Goal: Navigation & Orientation: Find specific page/section

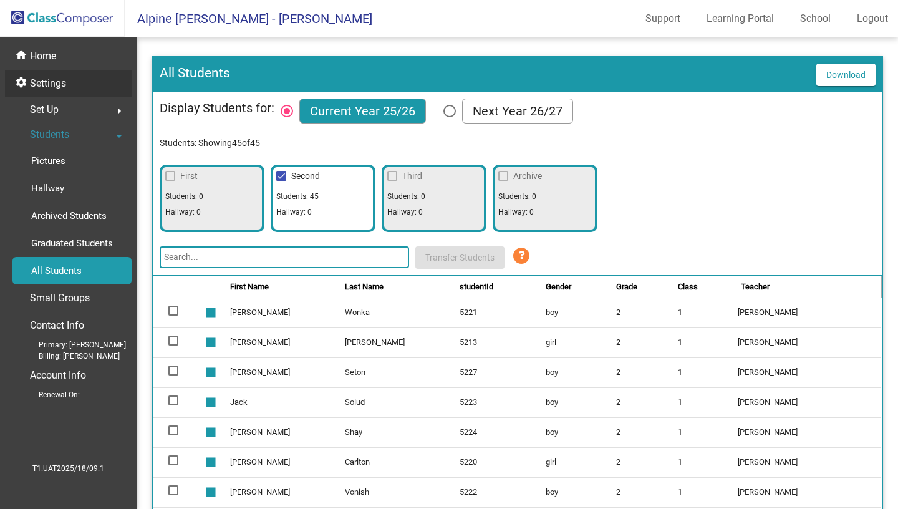
click at [61, 85] on p "Settings" at bounding box center [48, 83] width 36 height 15
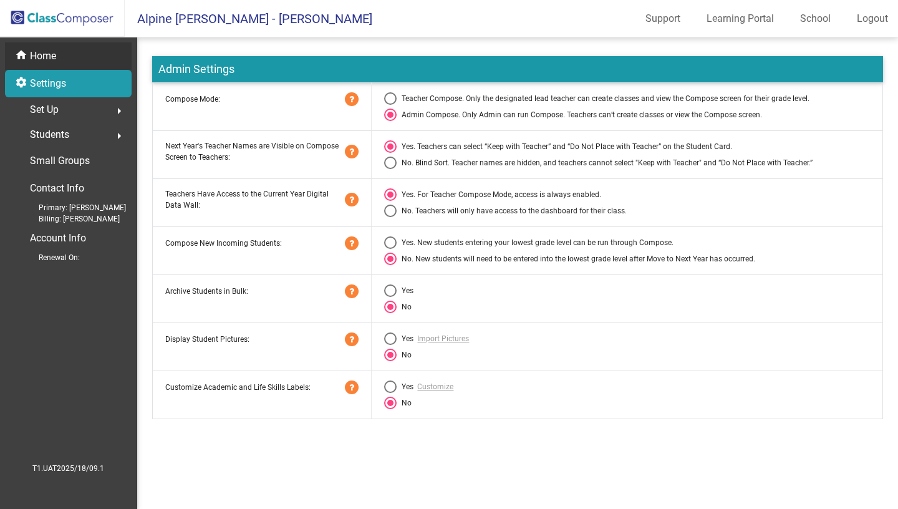
click at [54, 60] on p "Home" at bounding box center [43, 56] width 26 height 15
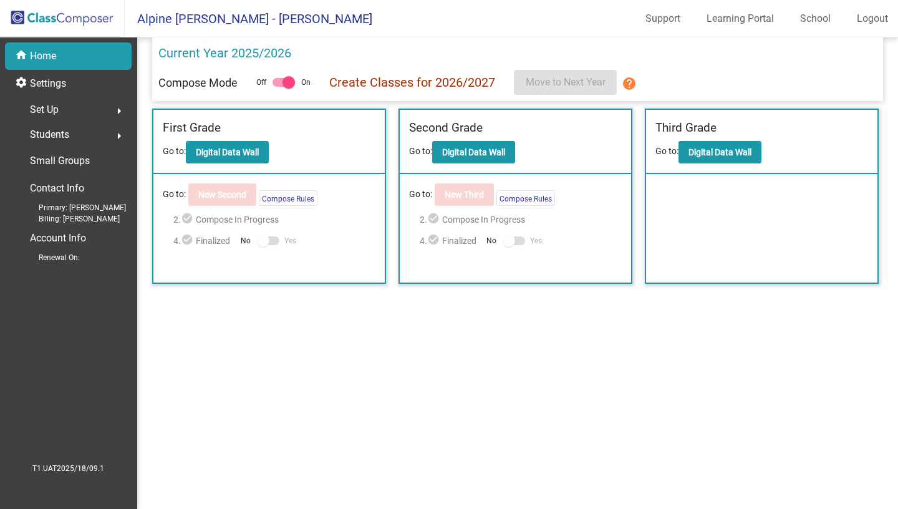
click at [390, 352] on mat-sidenav-content "Current Year 2025/2026 Compose Mode Off On Create Classes for 2026/2027 Move to…" at bounding box center [517, 272] width 761 height 471
click at [664, 31] on mat-toolbar "Alpine [PERSON_NAME] - [PERSON_NAME] Support Learning Portal School Logout" at bounding box center [449, 18] width 898 height 37
click at [661, 17] on link "Support" at bounding box center [662, 19] width 55 height 20
click at [69, 108] on div "Set Up arrow_right" at bounding box center [71, 109] width 119 height 25
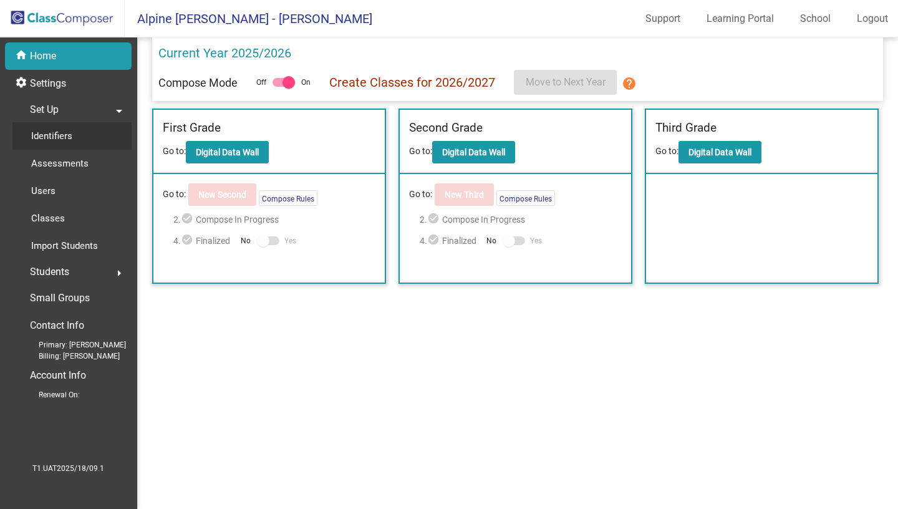
click at [65, 137] on p "Identifiers" at bounding box center [51, 135] width 41 height 15
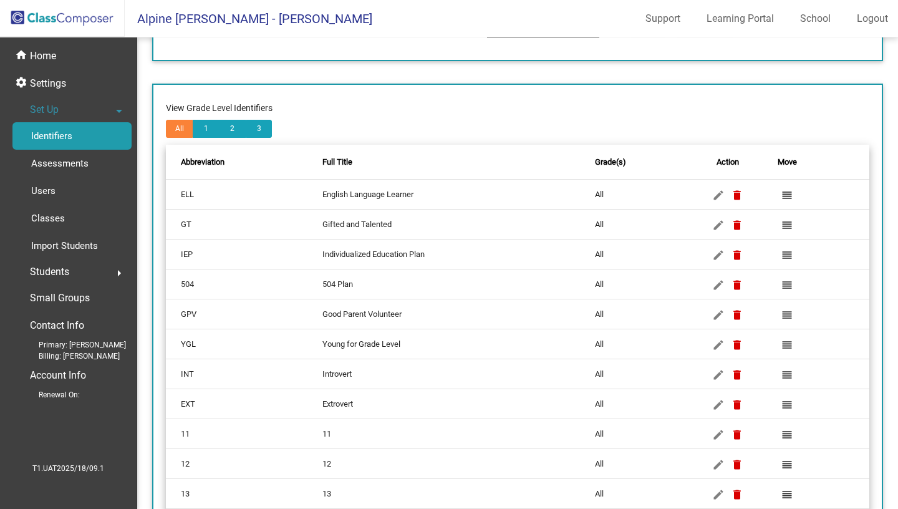
scroll to position [105, 0]
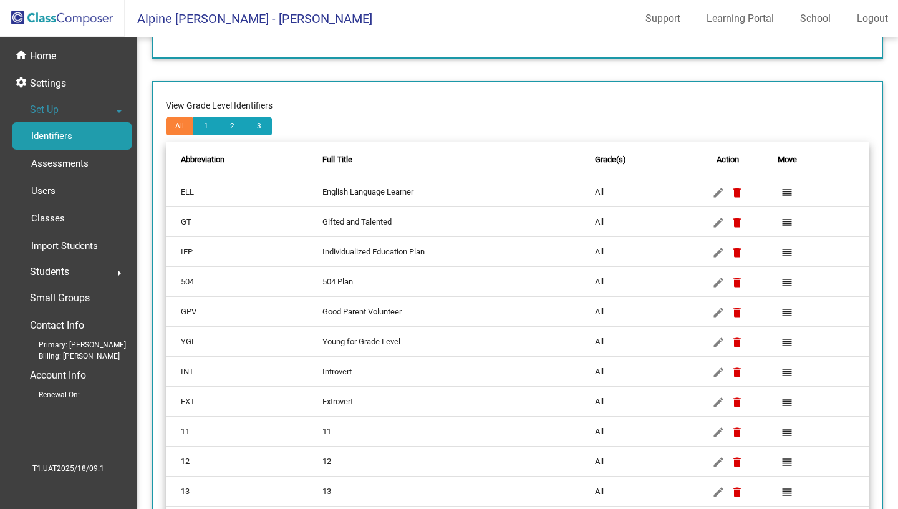
click at [339, 188] on td "English Language Learner" at bounding box center [458, 192] width 272 height 30
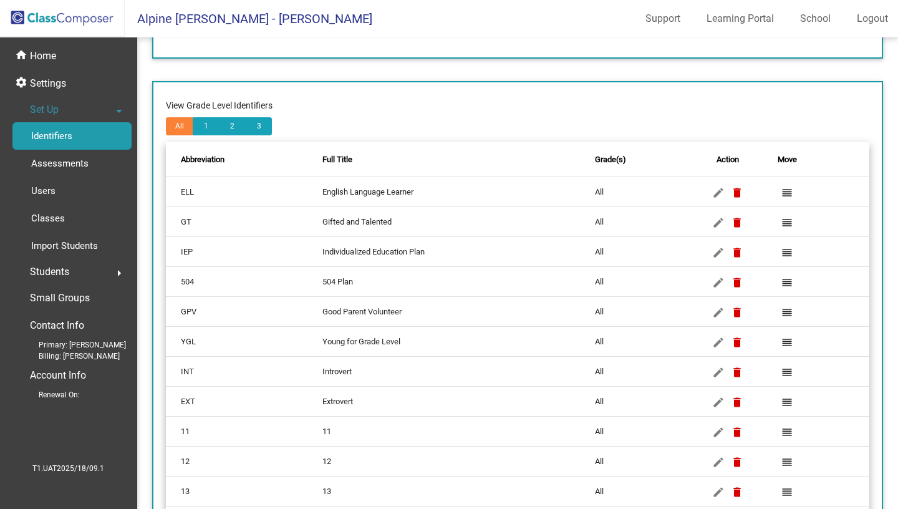
click at [339, 188] on td "English Language Learner" at bounding box center [458, 192] width 272 height 30
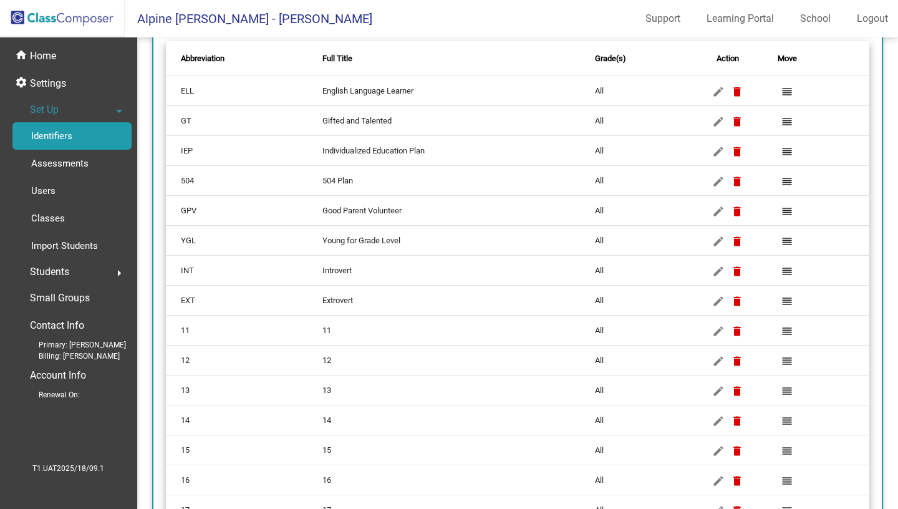
scroll to position [219, 0]
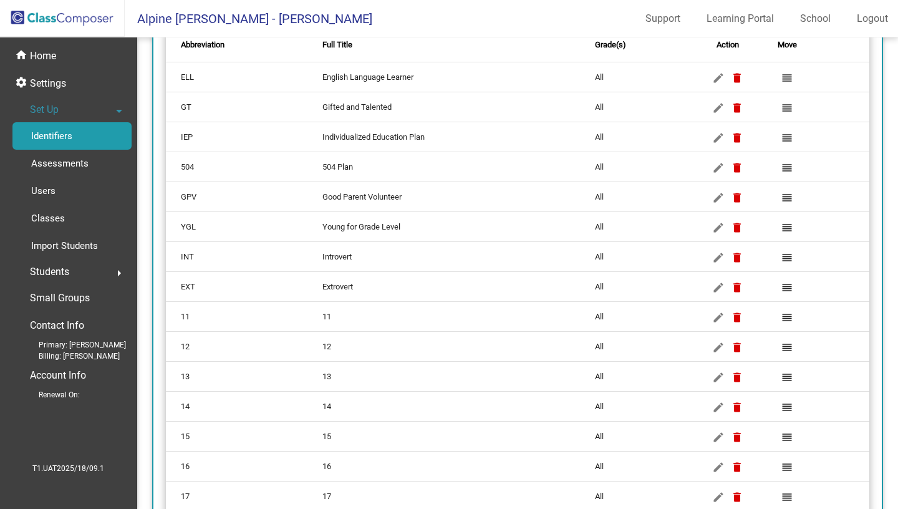
click at [335, 165] on td "504 Plan" at bounding box center [458, 167] width 272 height 30
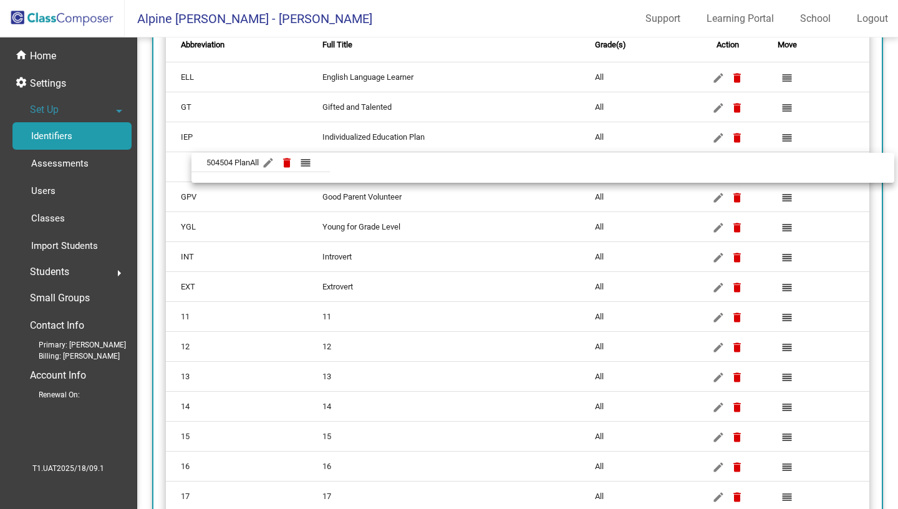
drag, startPoint x: 335, startPoint y: 165, endPoint x: 362, endPoint y: 165, distance: 26.8
click at [362, 165] on body "Alpine [PERSON_NAME] - [PERSON_NAME] Support Learning Portal School Logout home…" at bounding box center [449, 254] width 898 height 509
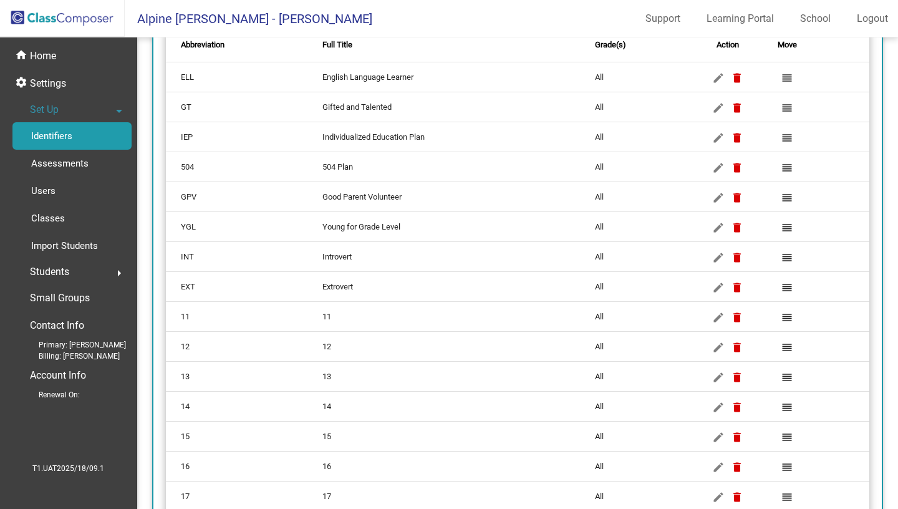
click at [399, 227] on td "Young for Grade Level" at bounding box center [458, 227] width 272 height 30
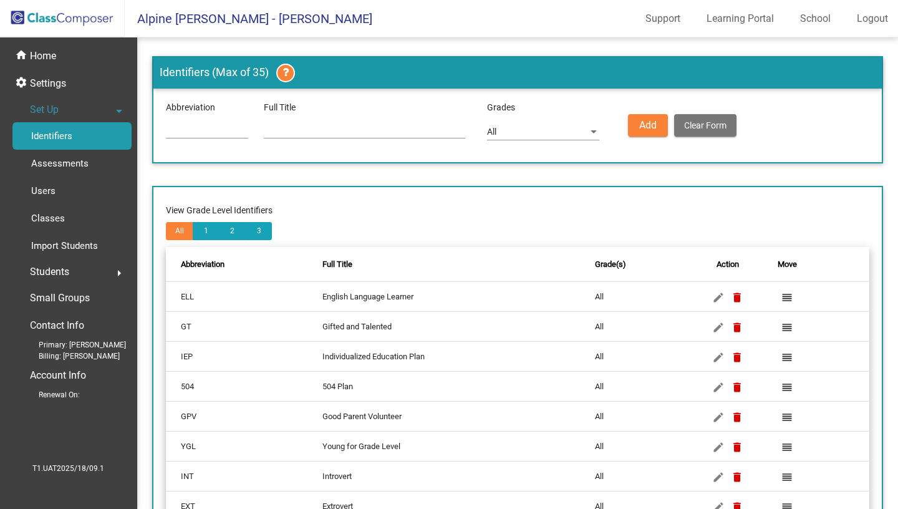
scroll to position [0, 0]
click at [714, 17] on link "Learning Portal" at bounding box center [739, 19] width 87 height 20
click at [859, 14] on link "Logout" at bounding box center [872, 19] width 51 height 20
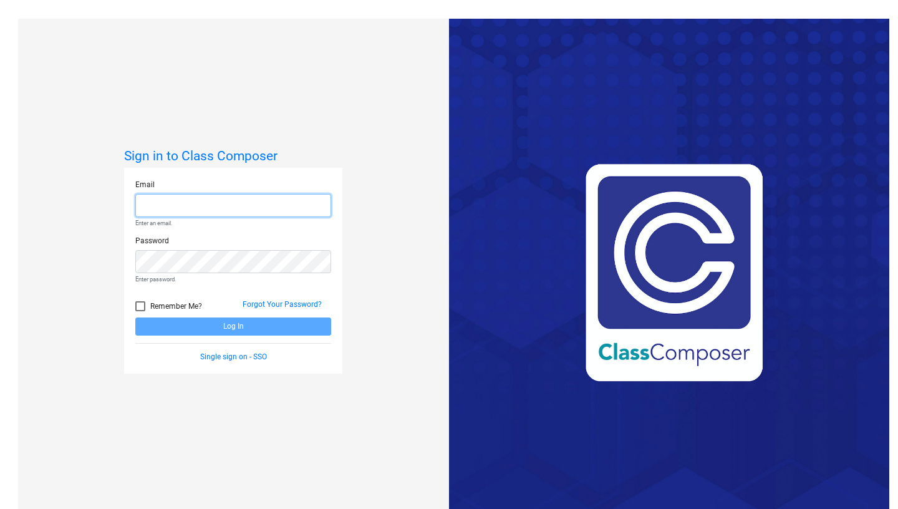
paste input "[EMAIL_ADDRESS][DOMAIN_NAME]"
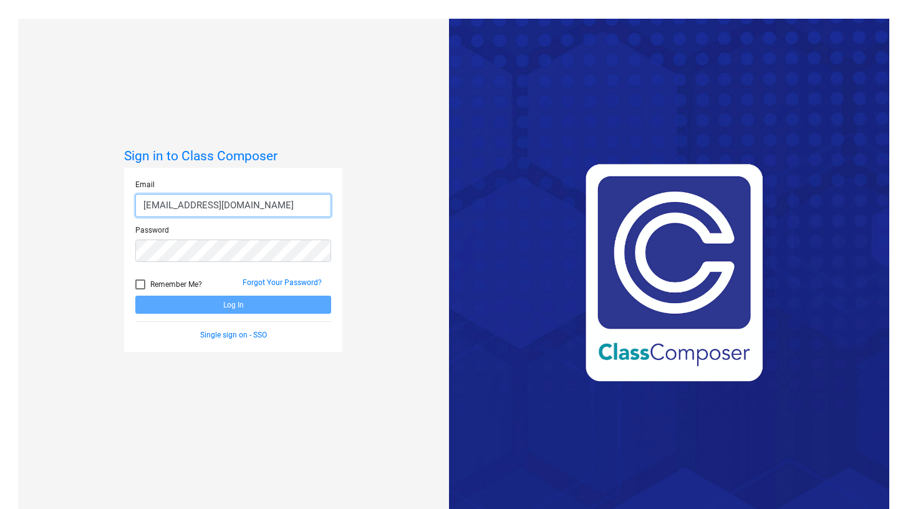
type input "[EMAIL_ADDRESS][DOMAIN_NAME]"
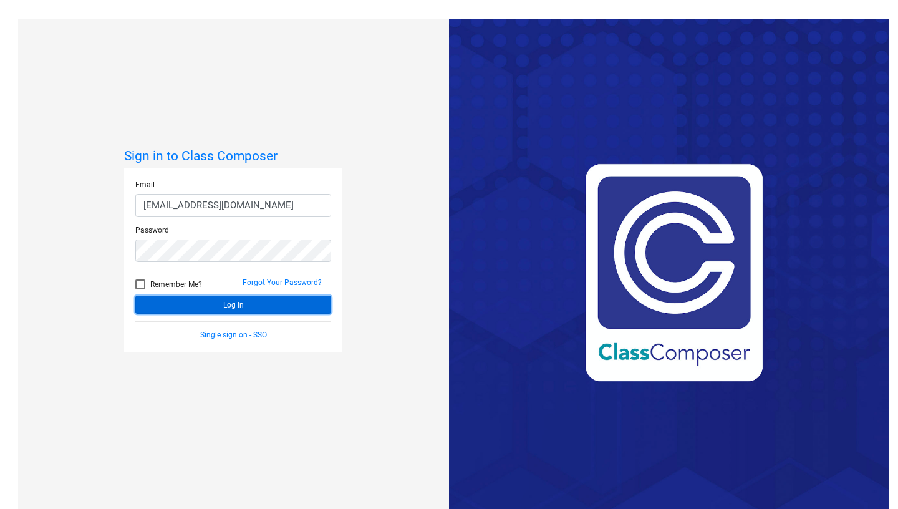
click at [264, 310] on button "Log In" at bounding box center [233, 305] width 196 height 18
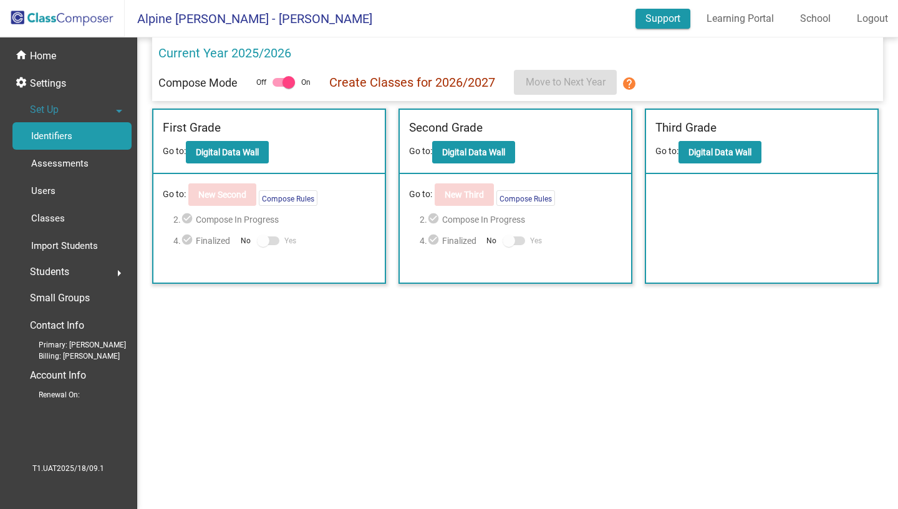
click at [660, 24] on link "Support" at bounding box center [662, 19] width 55 height 20
click at [31, 192] on div "Users" at bounding box center [38, 190] width 53 height 27
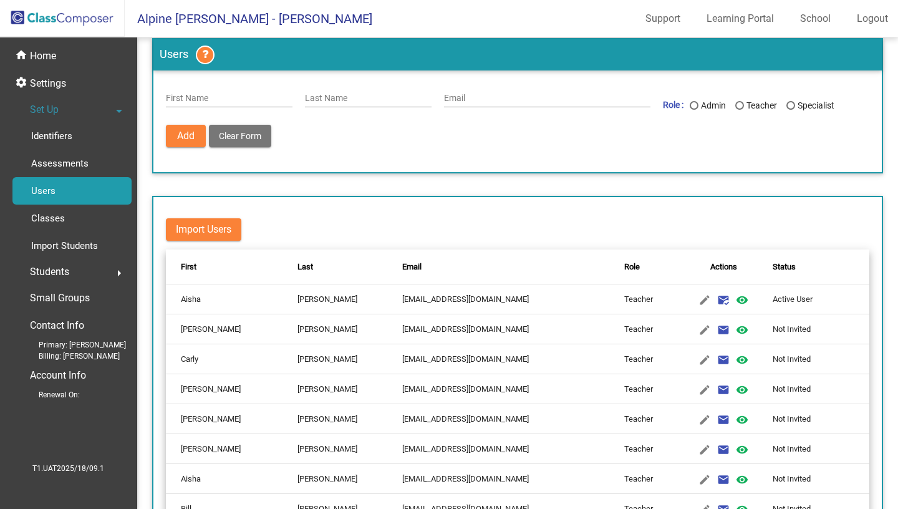
scroll to position [17, 0]
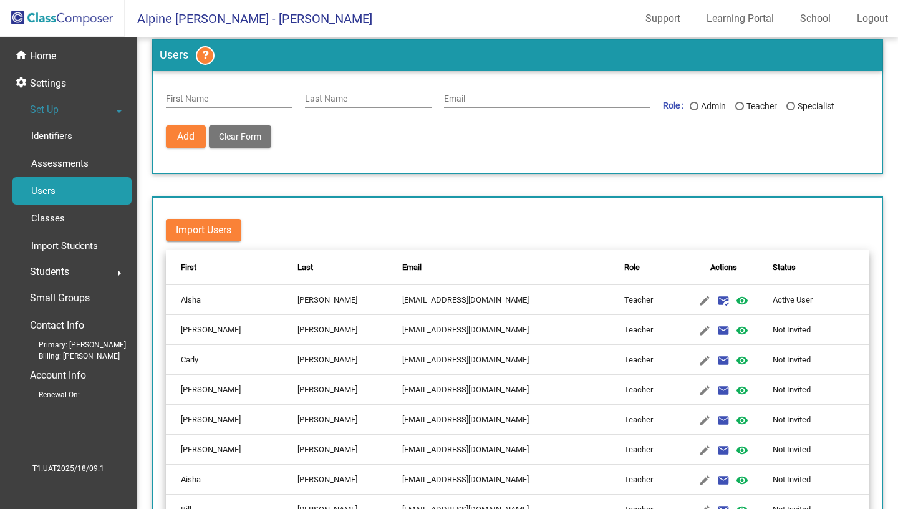
click at [395, 146] on div "Add Delete User Unblock User Clear Form" at bounding box center [517, 142] width 703 height 35
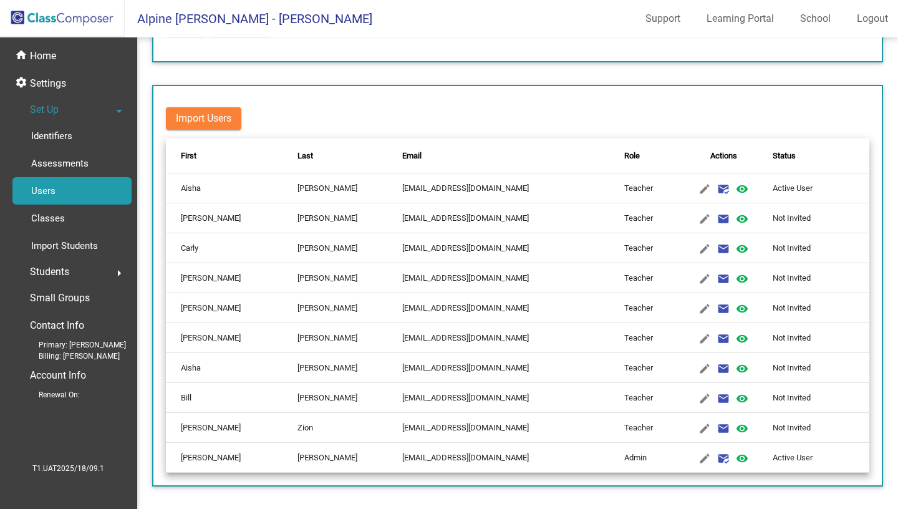
scroll to position [0, 0]
click at [661, 24] on link "Support" at bounding box center [662, 19] width 55 height 20
click at [70, 131] on p "Identifiers" at bounding box center [51, 135] width 41 height 15
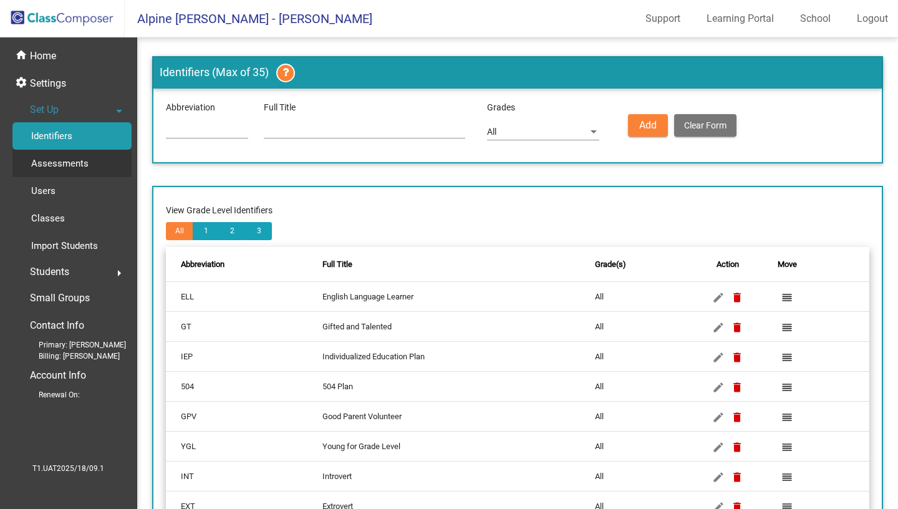
click at [68, 176] on div "Assessments" at bounding box center [55, 163] width 86 height 27
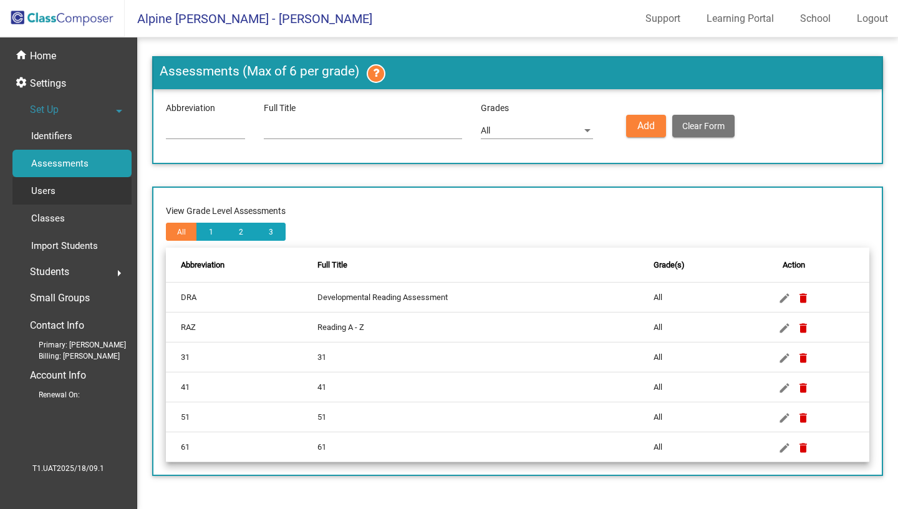
click at [57, 201] on div "Users" at bounding box center [38, 190] width 53 height 27
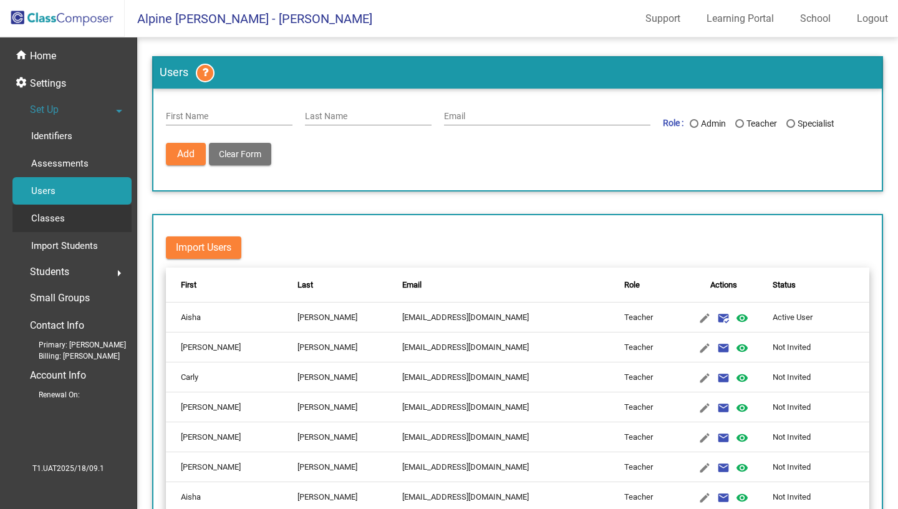
click at [64, 229] on div "Classes" at bounding box center [43, 218] width 62 height 27
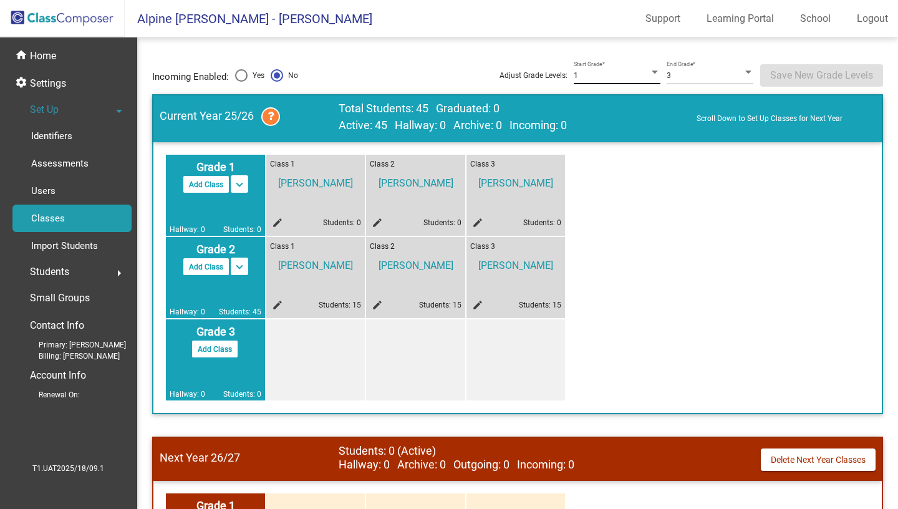
click at [586, 78] on div "1" at bounding box center [611, 76] width 75 height 9
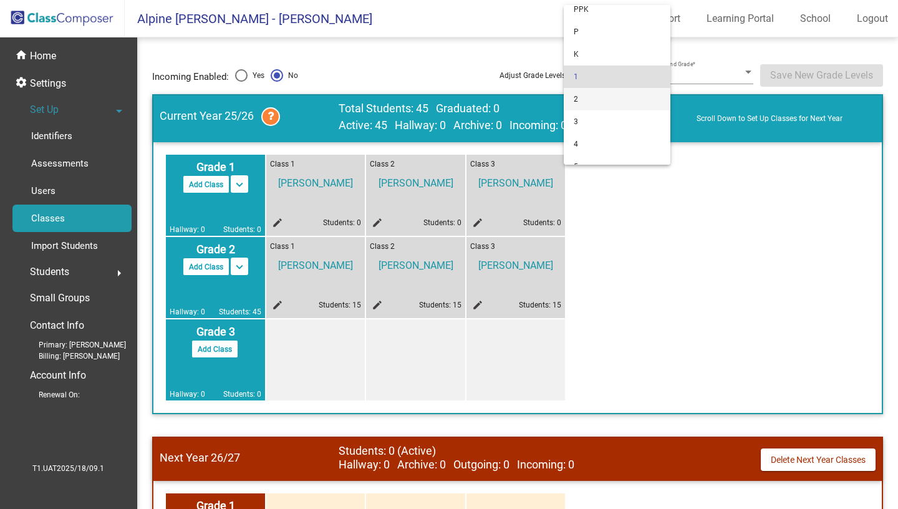
scroll to position [200, 0]
click at [640, 253] on div at bounding box center [449, 254] width 898 height 509
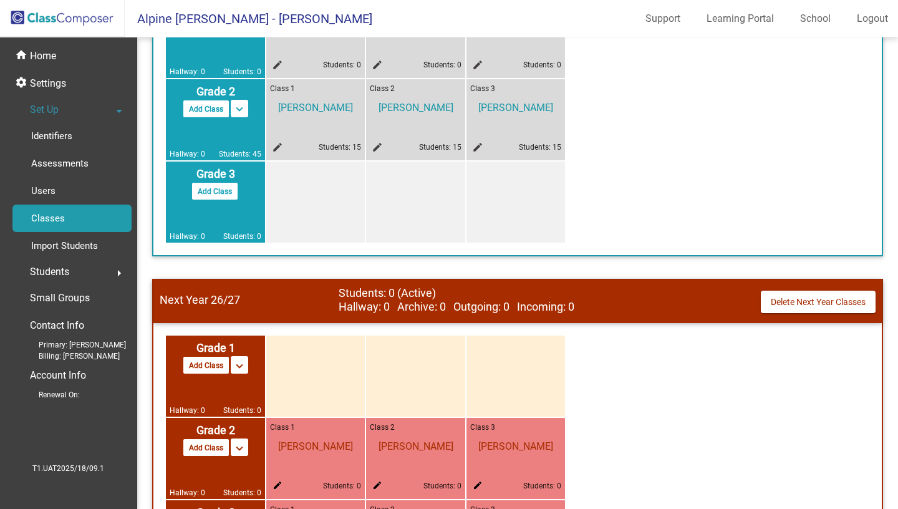
scroll to position [266, 0]
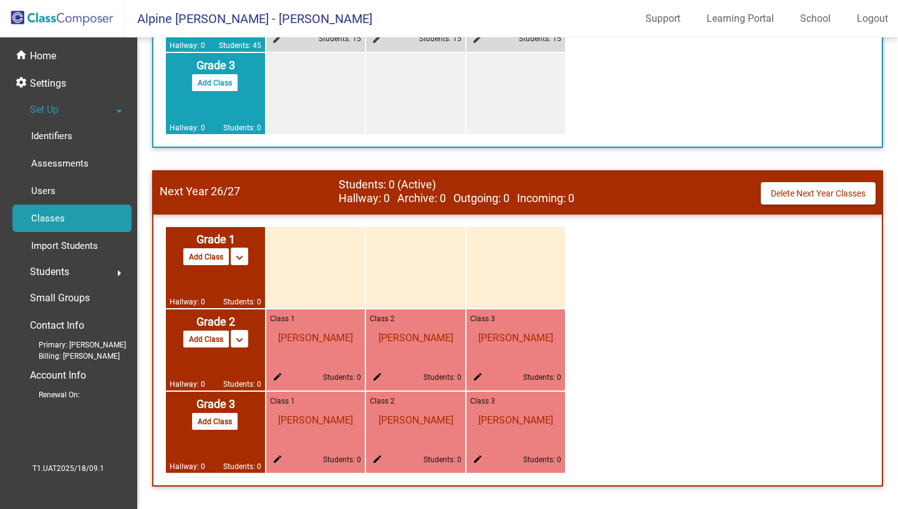
click at [78, 271] on div "Students arrow_right" at bounding box center [71, 271] width 119 height 25
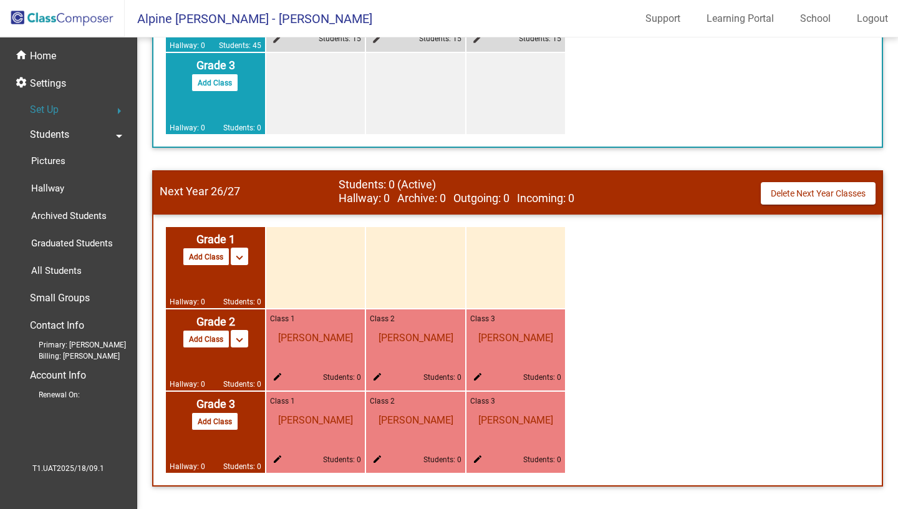
click at [78, 271] on p "All Students" at bounding box center [56, 270] width 51 height 15
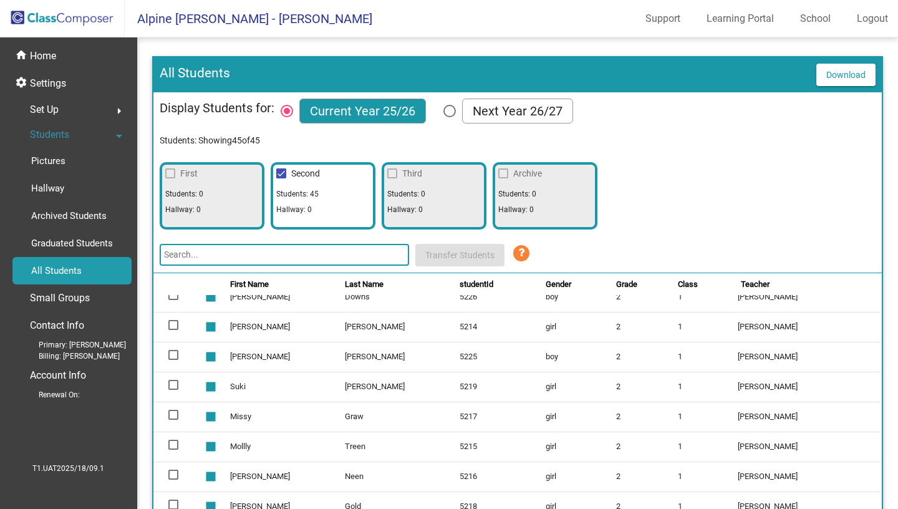
scroll to position [223, 0]
click at [178, 332] on td at bounding box center [177, 326] width 48 height 30
click at [166, 322] on td at bounding box center [177, 326] width 48 height 30
click at [170, 332] on td at bounding box center [177, 326] width 48 height 30
click at [171, 329] on div at bounding box center [173, 324] width 10 height 10
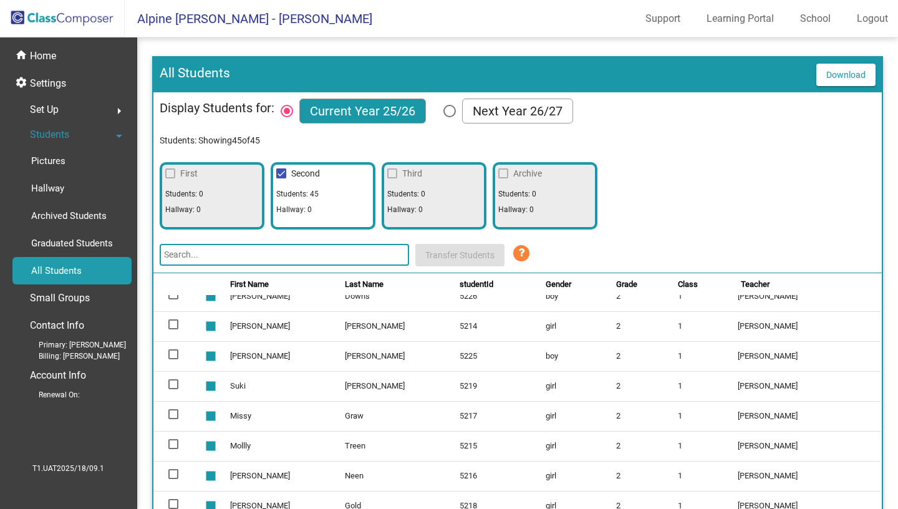
click at [173, 329] on input "select row 10" at bounding box center [173, 329] width 1 height 1
click at [171, 329] on div at bounding box center [173, 324] width 10 height 10
click at [173, 329] on input "deselect row 10" at bounding box center [173, 329] width 1 height 1
click at [171, 329] on div at bounding box center [173, 324] width 10 height 10
click at [173, 329] on input "select row 10" at bounding box center [173, 329] width 1 height 1
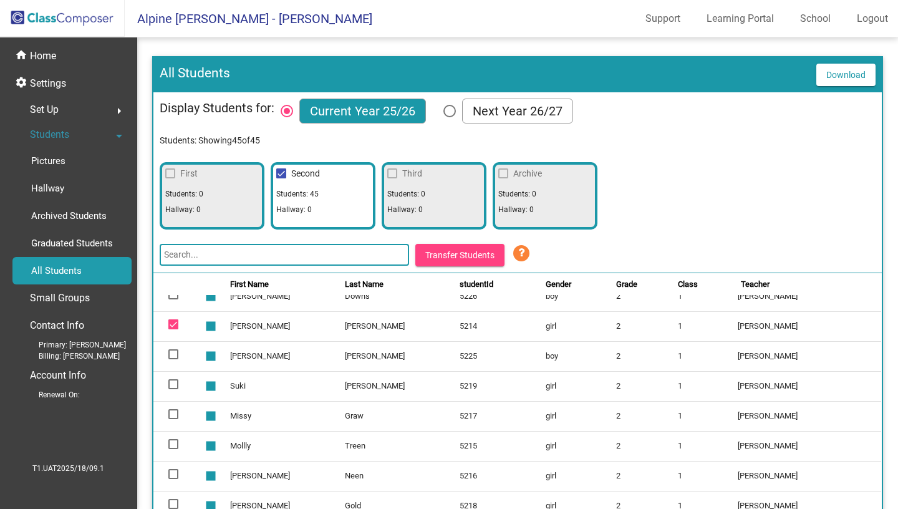
click at [176, 329] on div at bounding box center [173, 324] width 10 height 10
click at [173, 329] on input "deselect row 10" at bounding box center [173, 329] width 1 height 1
checkbox input "false"
click at [696, 229] on div "First Students: 0 Hallway: 0 Second Students: 45 Hallway: 0 Third Students: 0 H…" at bounding box center [517, 193] width 715 height 74
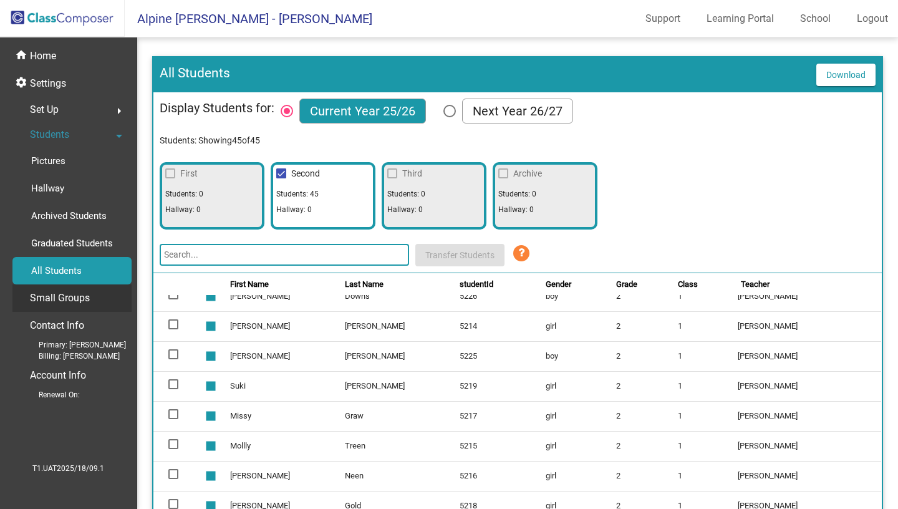
click at [67, 297] on p "Small Groups" at bounding box center [60, 297] width 60 height 17
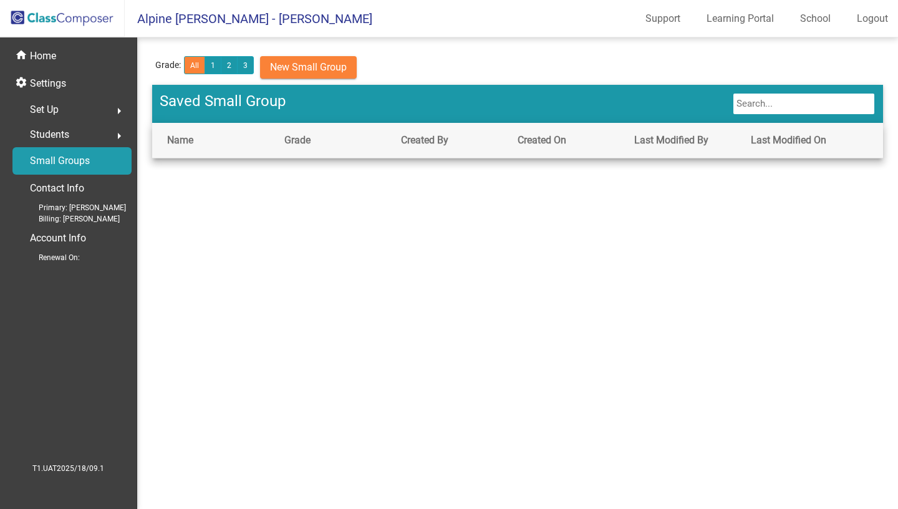
click at [52, 133] on span "Students" at bounding box center [49, 134] width 39 height 17
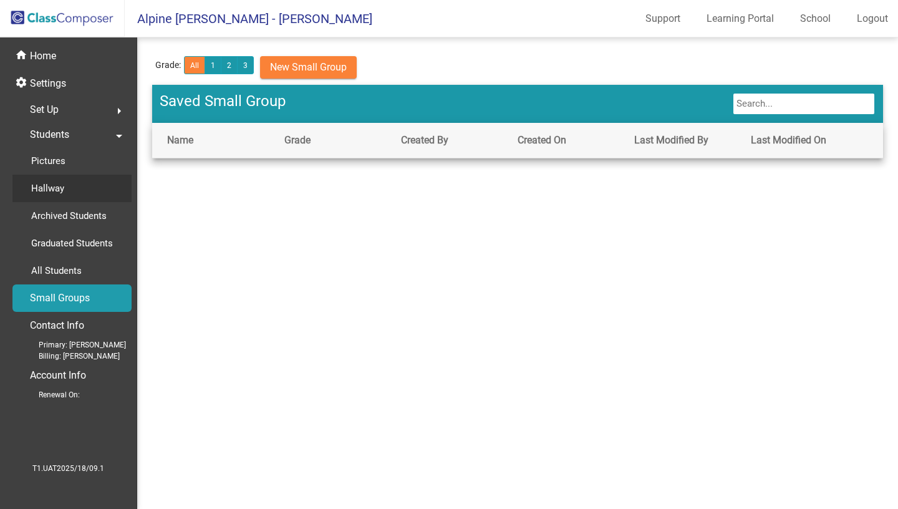
click at [60, 190] on p "Hallway" at bounding box center [47, 188] width 33 height 15
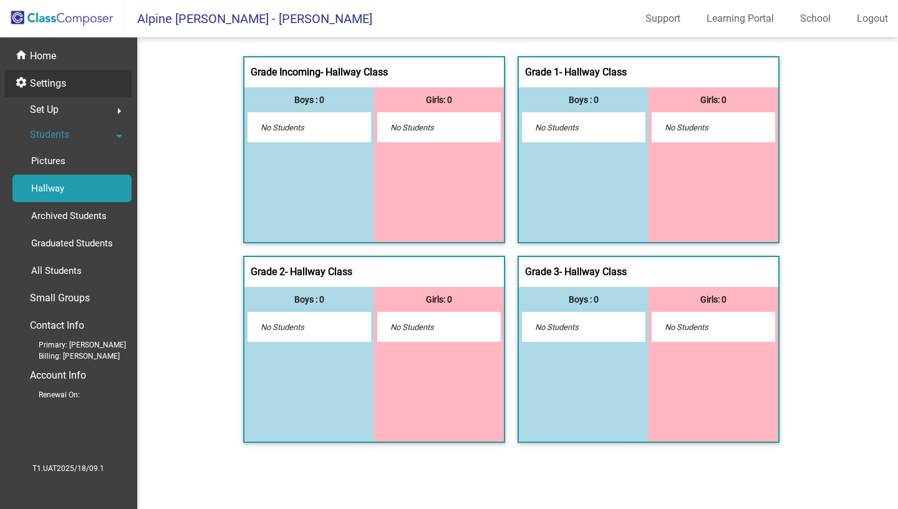
click at [57, 90] on p "Settings" at bounding box center [48, 83] width 36 height 15
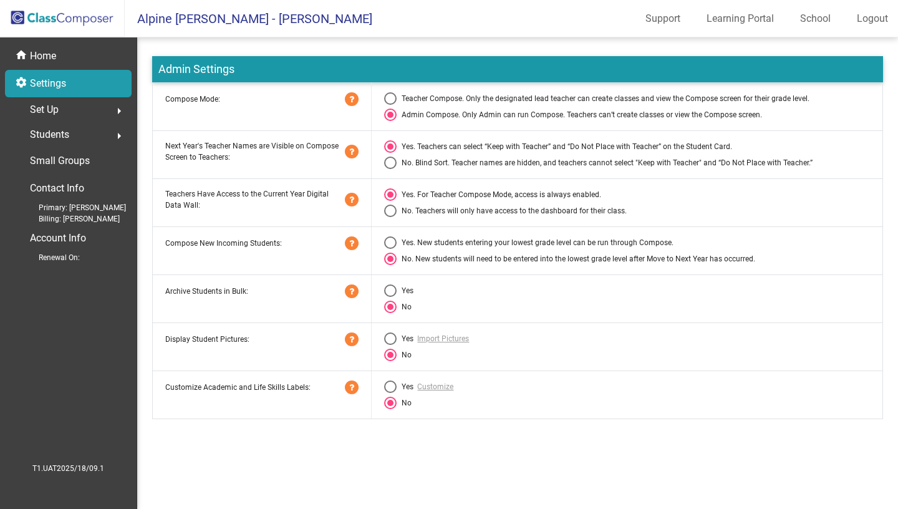
click at [817, 448] on mat-sidenav-content "Admin Settings Compose Mode: Teacher Compose. Only the designated lead teacher …" at bounding box center [517, 272] width 761 height 471
click at [77, 137] on div "Students arrow_right" at bounding box center [71, 134] width 119 height 25
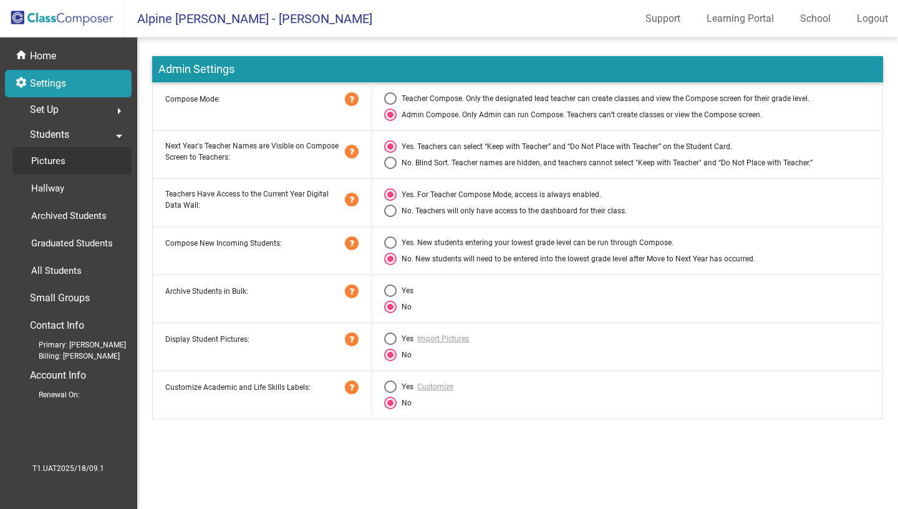
click at [57, 173] on div "Pictures" at bounding box center [43, 160] width 63 height 27
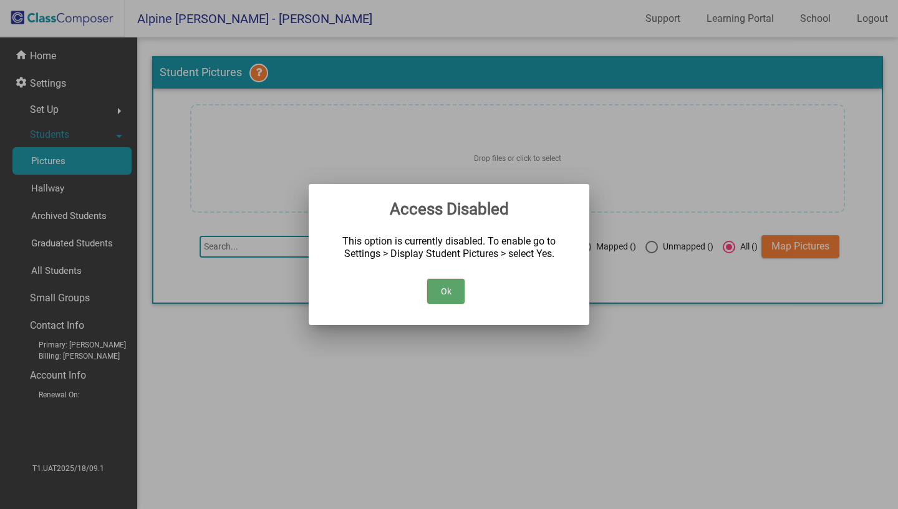
click at [438, 294] on button "Ok" at bounding box center [445, 291] width 37 height 25
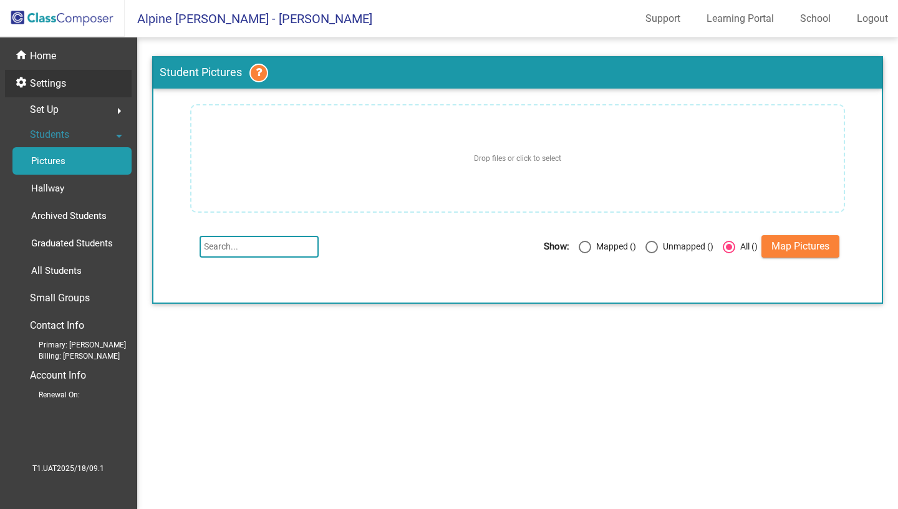
click at [59, 87] on p "Settings" at bounding box center [48, 83] width 36 height 15
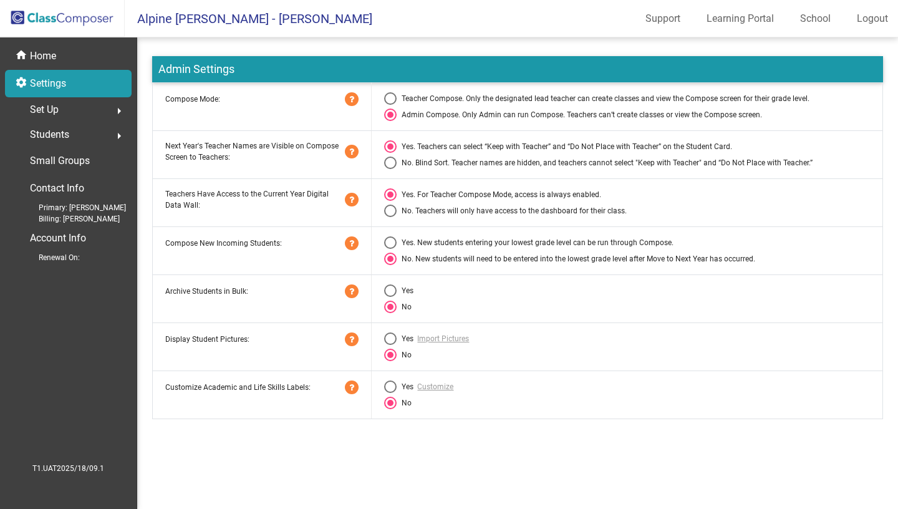
click at [57, 140] on span "Students" at bounding box center [49, 134] width 39 height 17
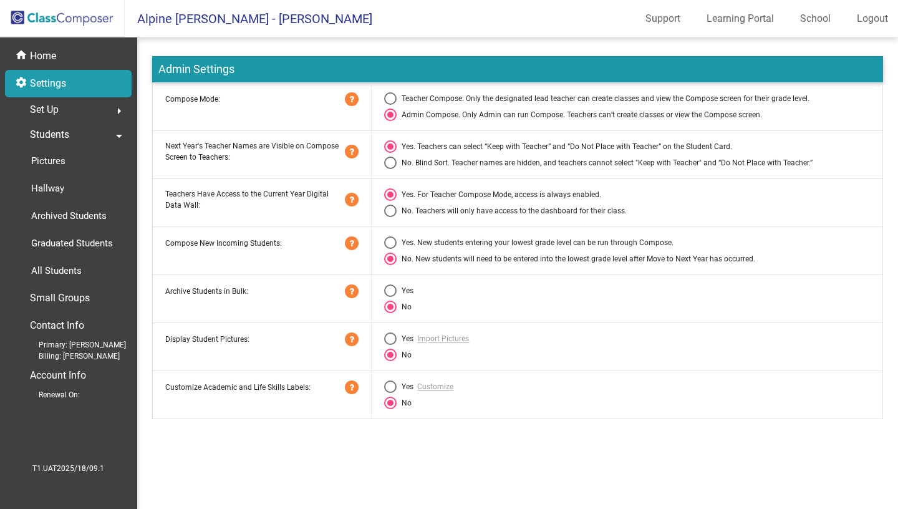
click at [53, 106] on span "Set Up" at bounding box center [44, 109] width 29 height 17
click at [58, 135] on p "Identifiers" at bounding box center [51, 135] width 41 height 15
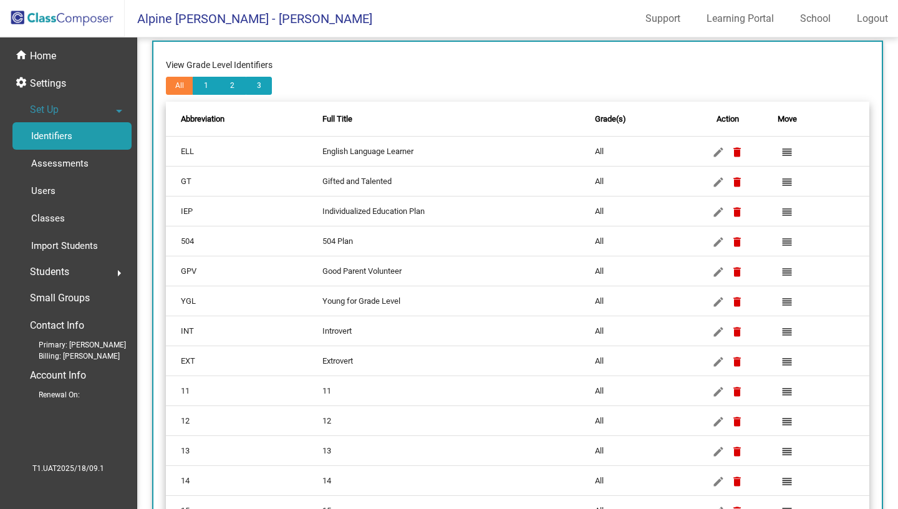
scroll to position [224, 0]
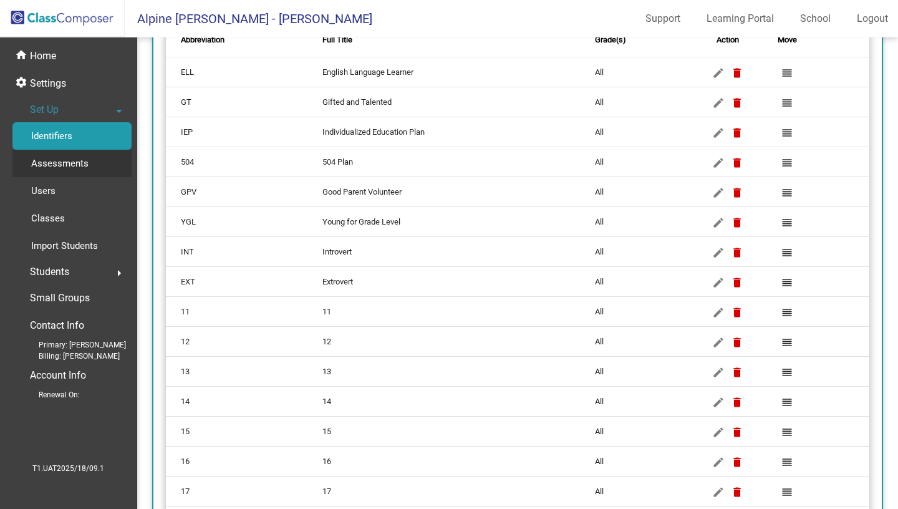
click at [85, 163] on p "Assessments" at bounding box center [59, 163] width 57 height 15
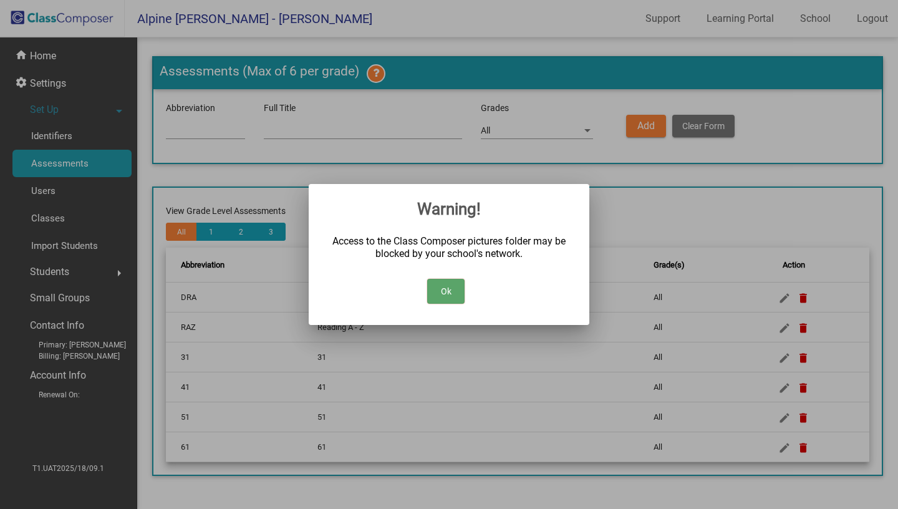
click at [455, 300] on button "Ok" at bounding box center [445, 291] width 37 height 25
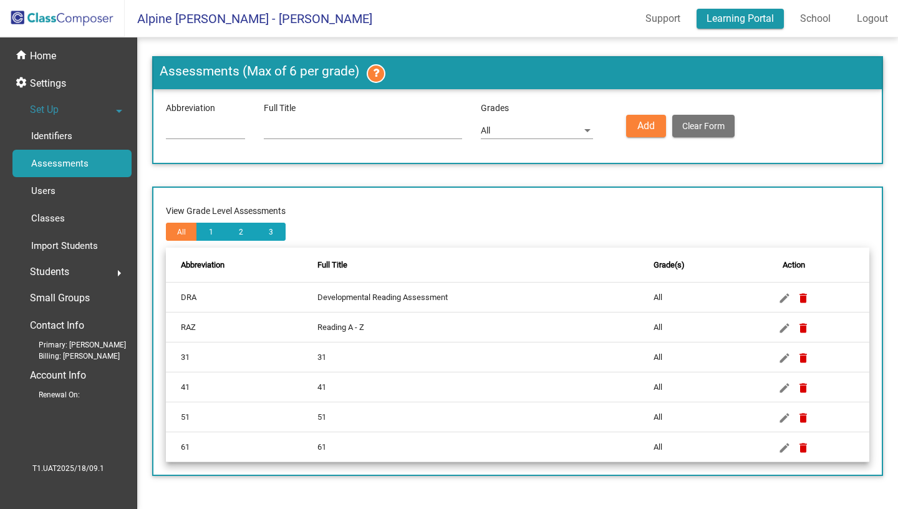
click at [721, 21] on link "Learning Portal" at bounding box center [739, 19] width 87 height 20
click at [44, 78] on p "Settings" at bounding box center [48, 83] width 36 height 15
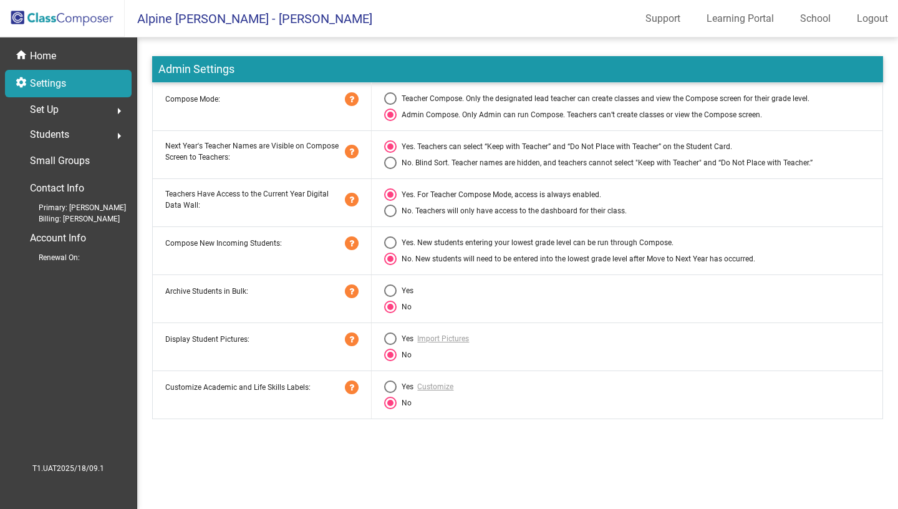
click at [58, 142] on span "Students" at bounding box center [49, 134] width 39 height 17
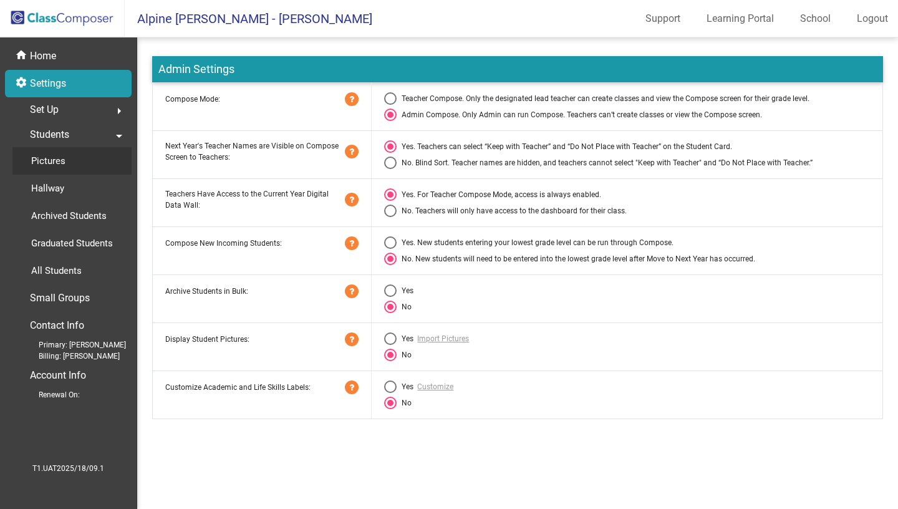
click at [58, 167] on p "Pictures" at bounding box center [48, 160] width 34 height 15
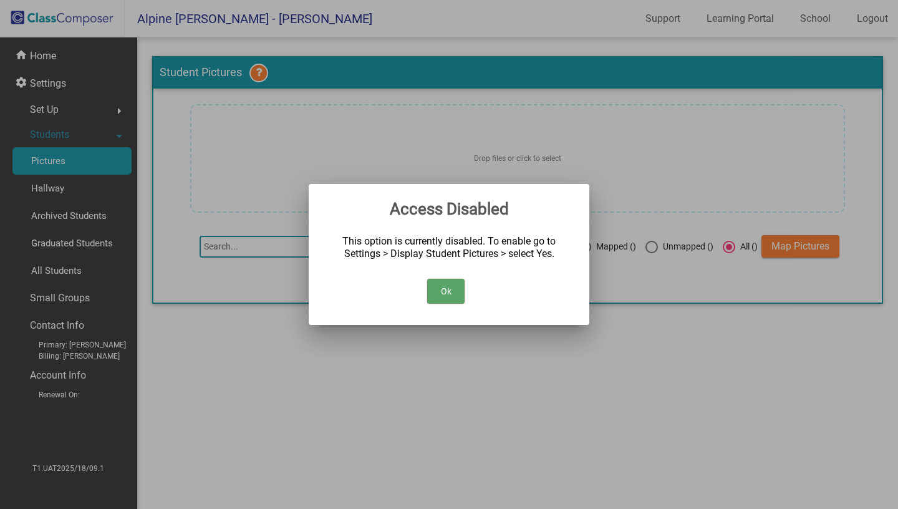
click at [450, 282] on button "Ok" at bounding box center [445, 291] width 37 height 25
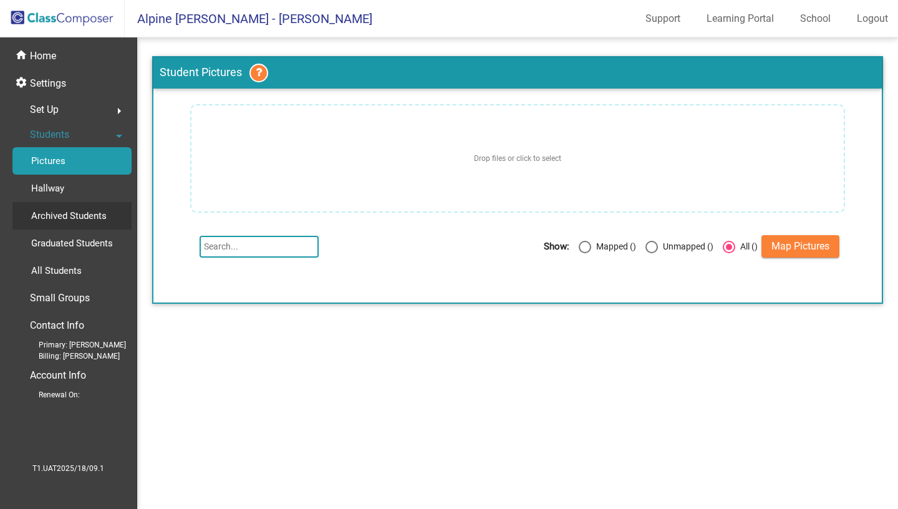
click at [66, 212] on p "Archived Students" at bounding box center [68, 215] width 75 height 15
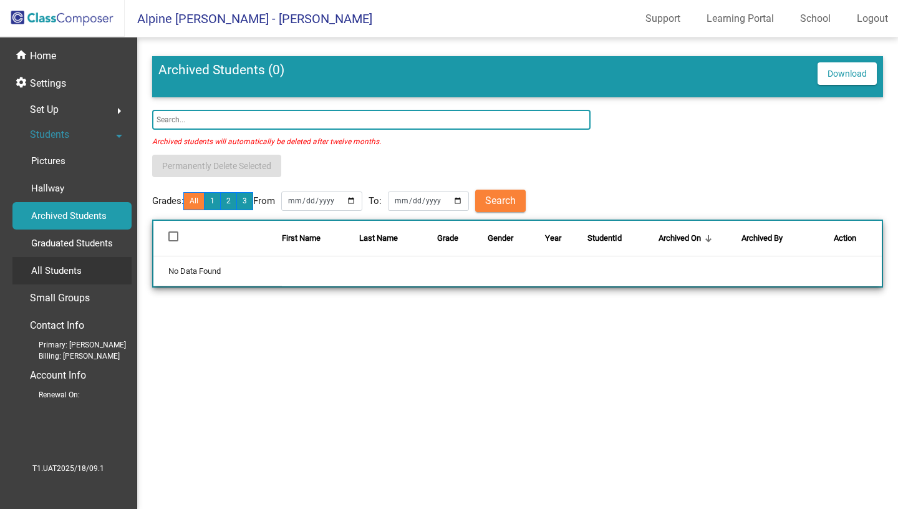
click at [66, 263] on p "All Students" at bounding box center [56, 270] width 51 height 15
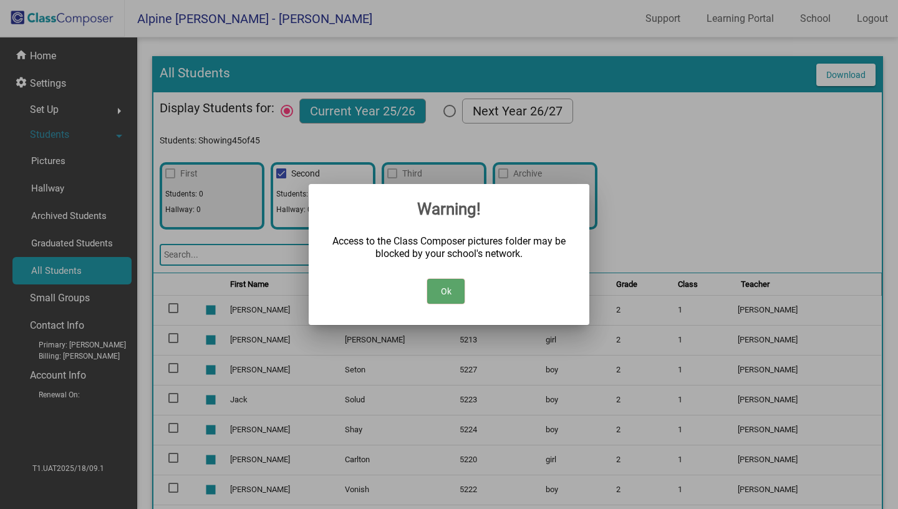
click at [447, 293] on button "Ok" at bounding box center [445, 291] width 37 height 25
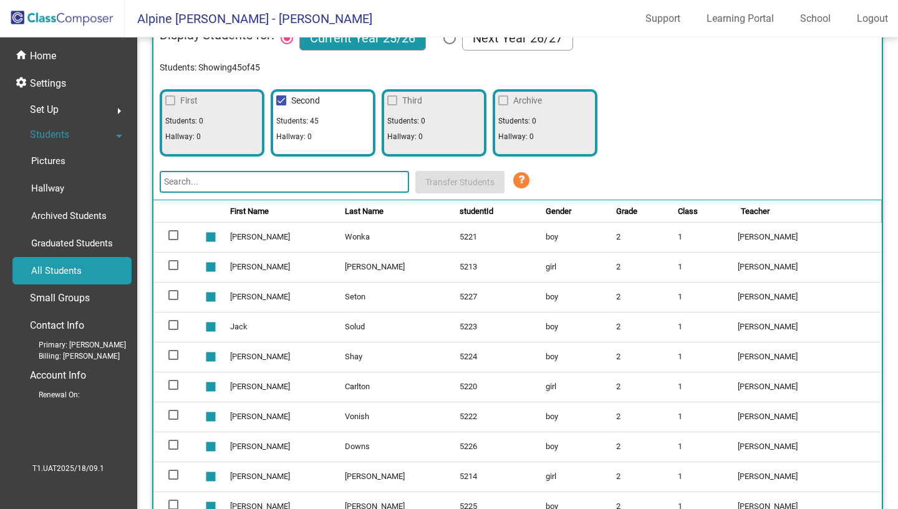
scroll to position [77, 0]
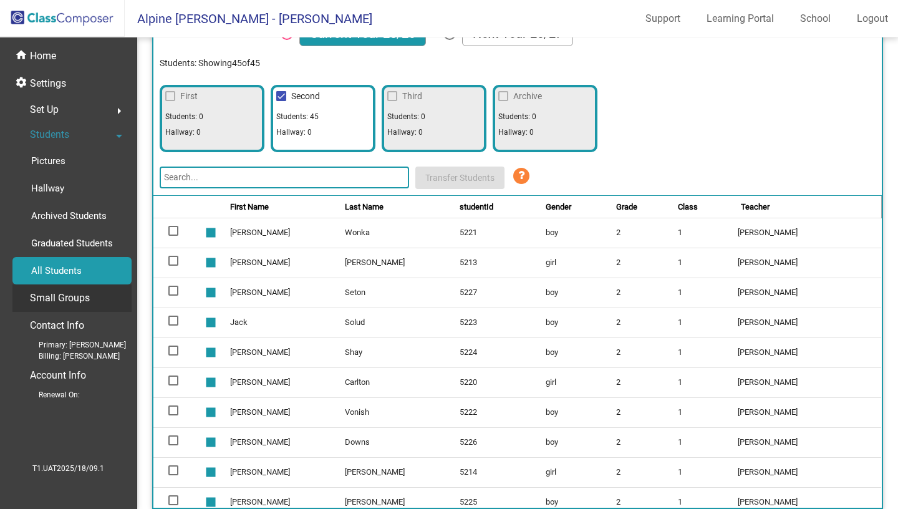
click at [81, 302] on p "Small Groups" at bounding box center [60, 297] width 60 height 17
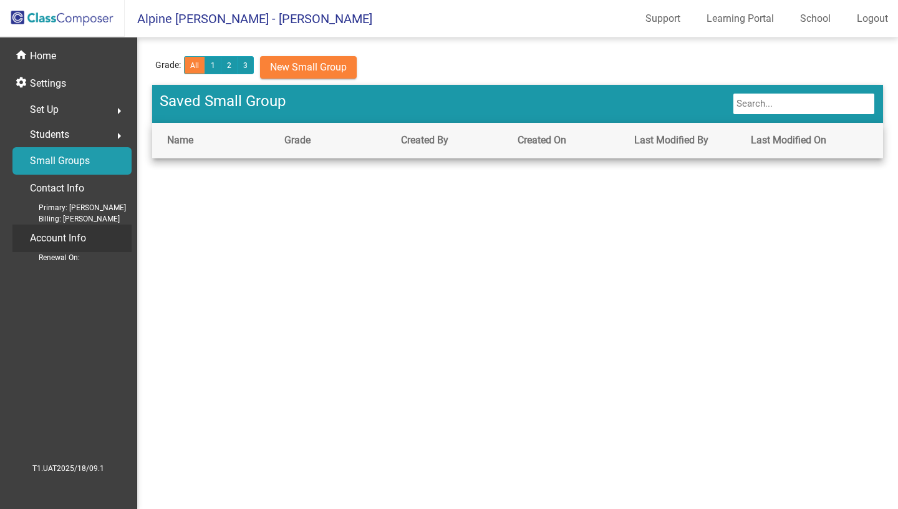
click at [58, 235] on p "Account Info" at bounding box center [58, 237] width 56 height 17
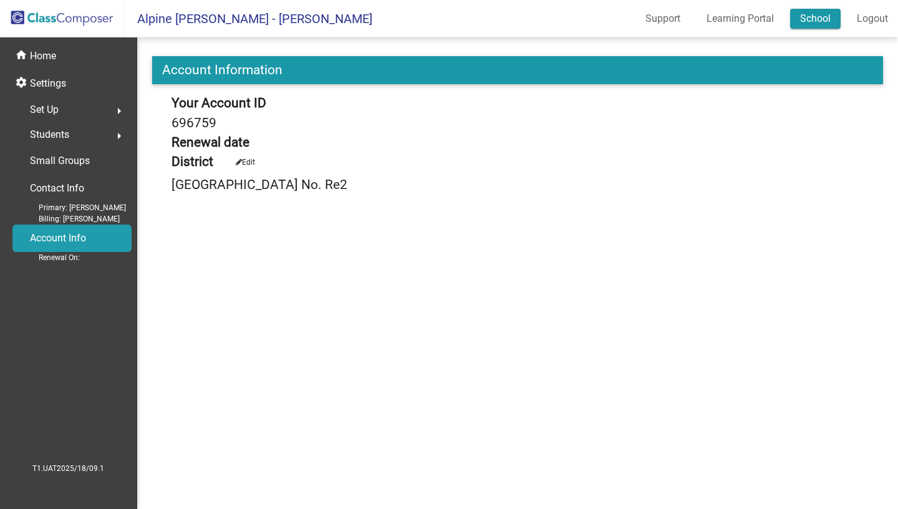
click at [807, 14] on link "School" at bounding box center [815, 19] width 51 height 20
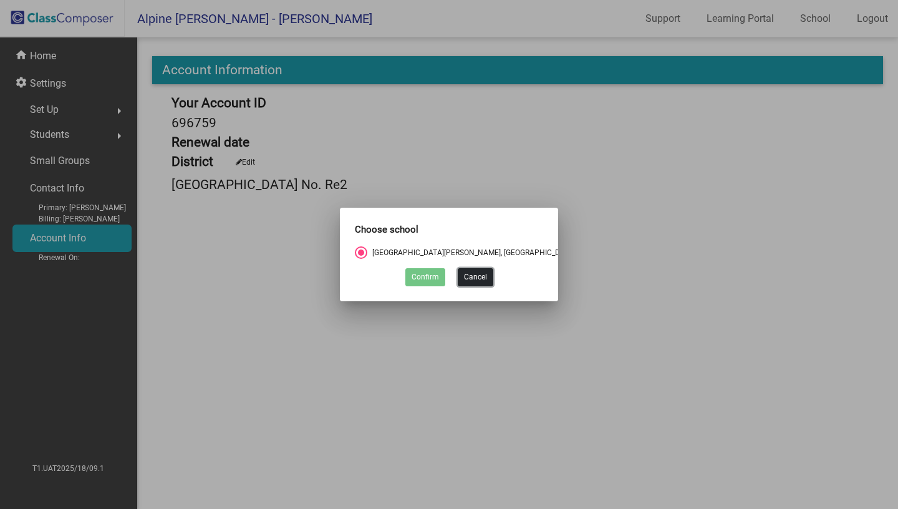
click at [466, 282] on button "Cancel" at bounding box center [476, 277] width 36 height 18
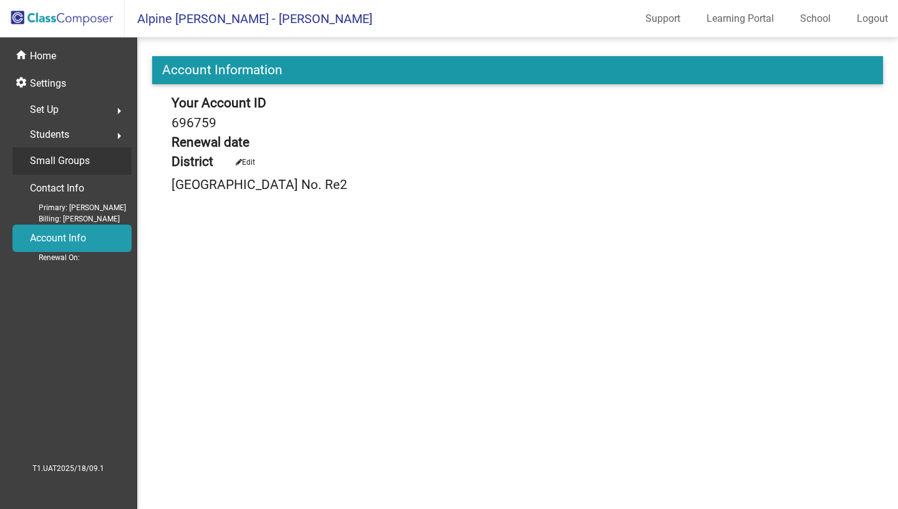
click at [60, 163] on p "Small Groups" at bounding box center [60, 160] width 60 height 17
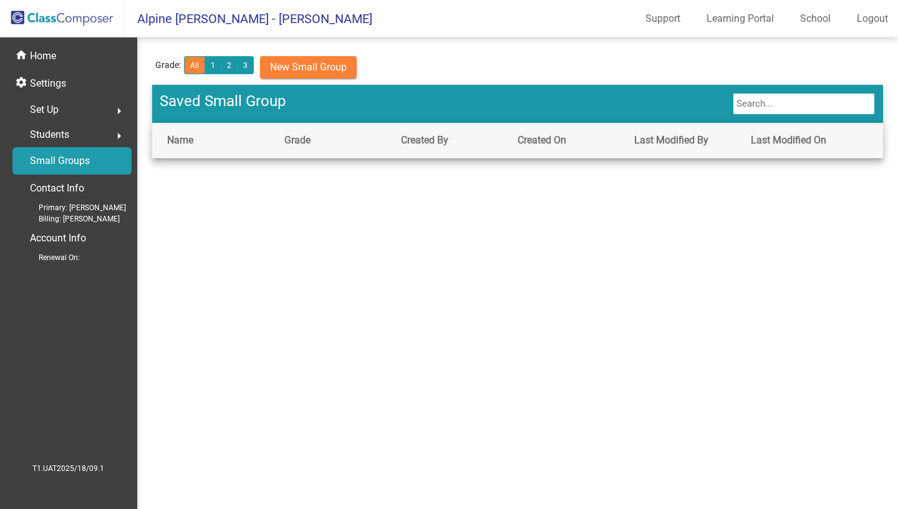
click at [49, 125] on div "Students arrow_right" at bounding box center [71, 134] width 119 height 25
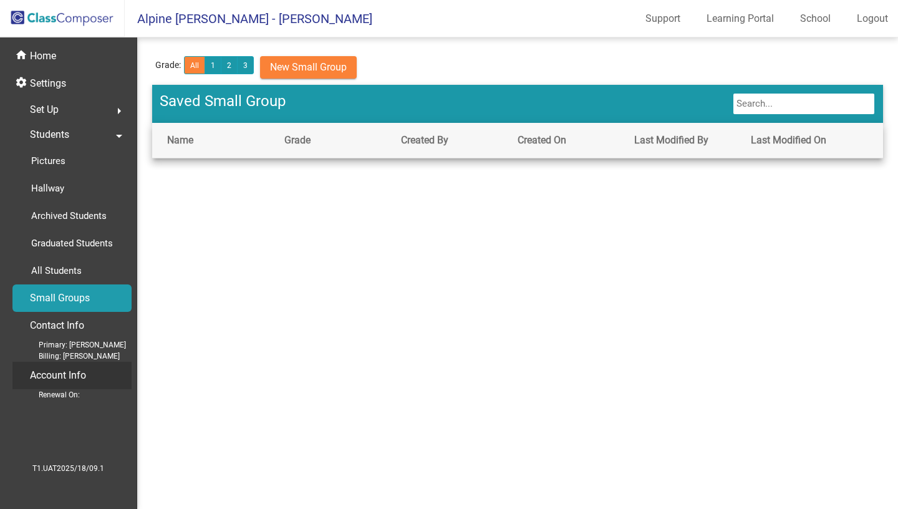
click at [82, 373] on p "Account Info" at bounding box center [58, 375] width 56 height 17
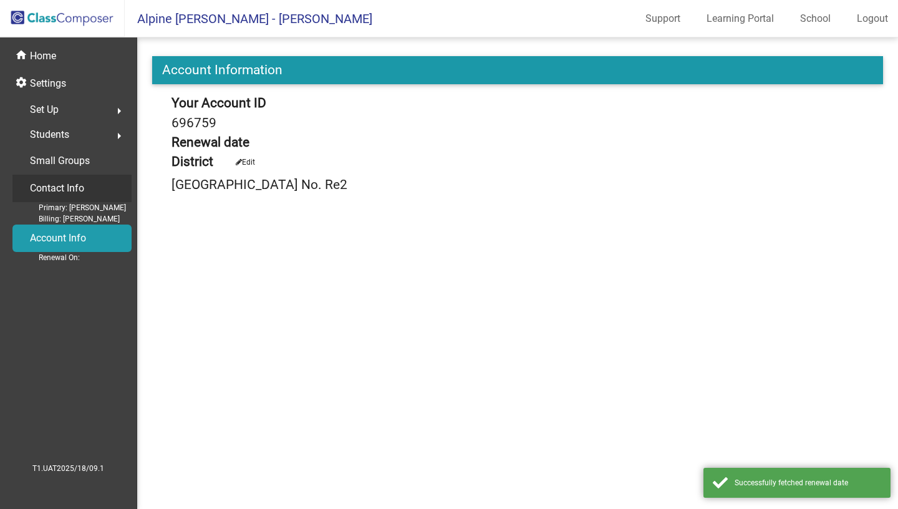
click at [73, 192] on p "Contact Info" at bounding box center [57, 188] width 54 height 17
